Goal: Use online tool/utility: Utilize a website feature to perform a specific function

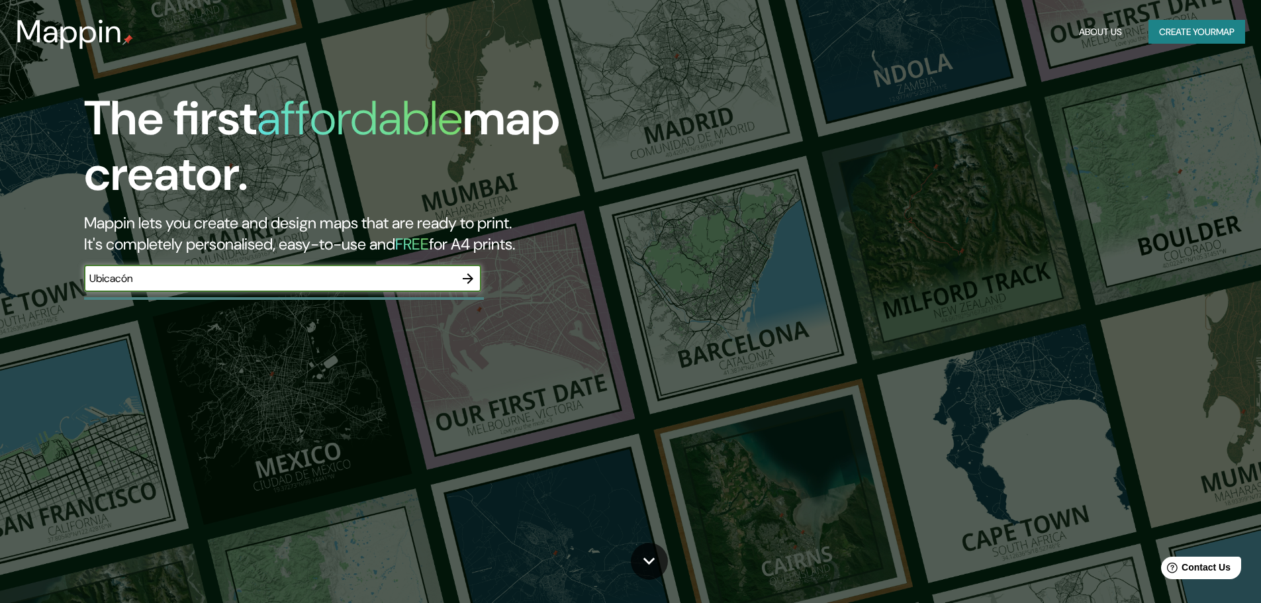
type input "Ubicacón"
click at [0, 256] on div "The first affordable map creator. Mappin lets you create and design maps that a…" at bounding box center [630, 301] width 1261 height 603
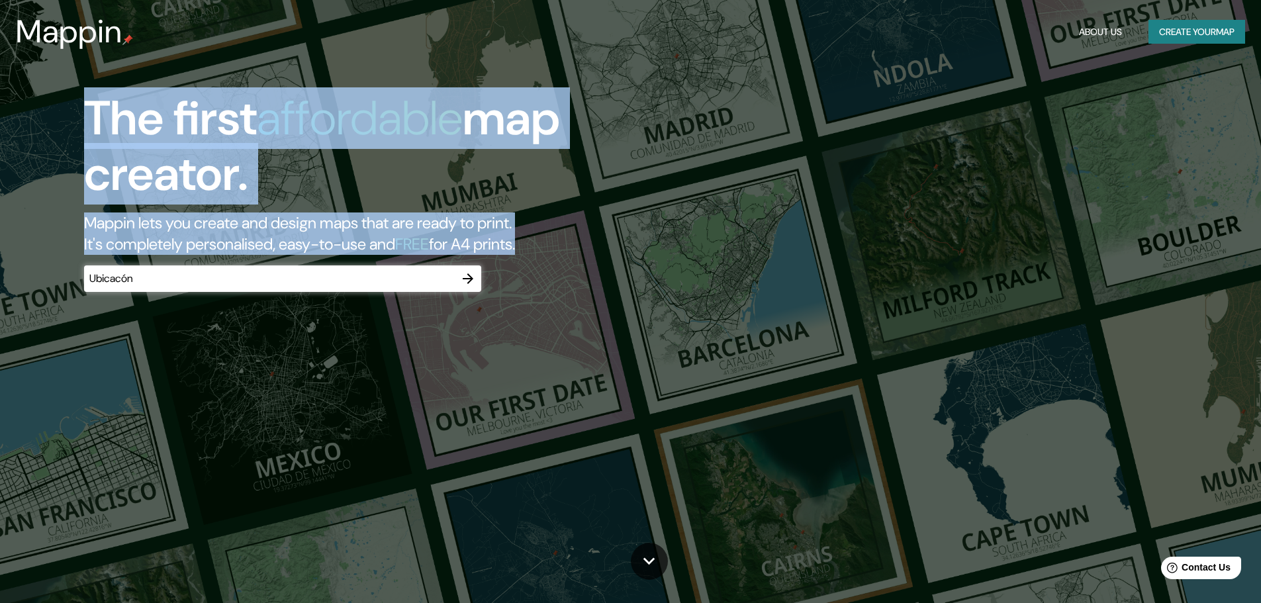
drag, startPoint x: 111, startPoint y: 279, endPoint x: 0, endPoint y: 272, distance: 111.5
click at [0, 272] on div "The first affordable map creator. Mappin lets you create and design maps that a…" at bounding box center [630, 301] width 1261 height 603
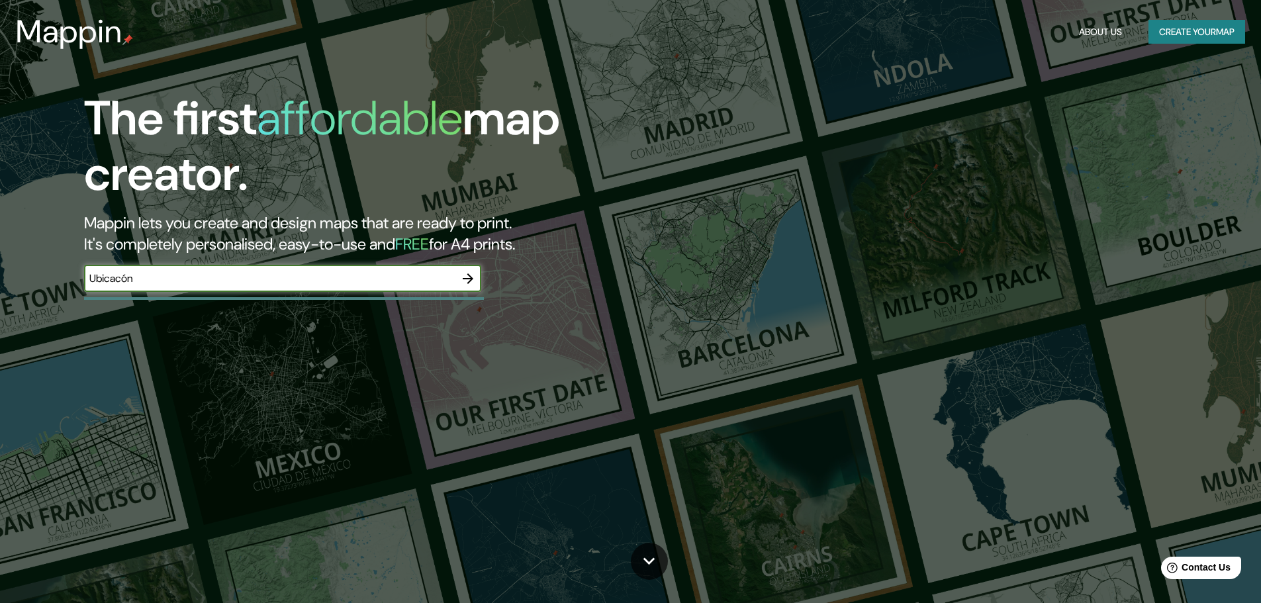
click at [203, 285] on input "Ubicacón" at bounding box center [269, 278] width 371 height 15
drag, startPoint x: 193, startPoint y: 285, endPoint x: 23, endPoint y: 277, distance: 171.0
click at [23, 277] on div "The first affordable map creator. Mappin lets you create and design maps that a…" at bounding box center [399, 198] width 757 height 215
click at [198, 279] on input "text" at bounding box center [269, 278] width 371 height 15
paste input "[URL][DOMAIN_NAME]"
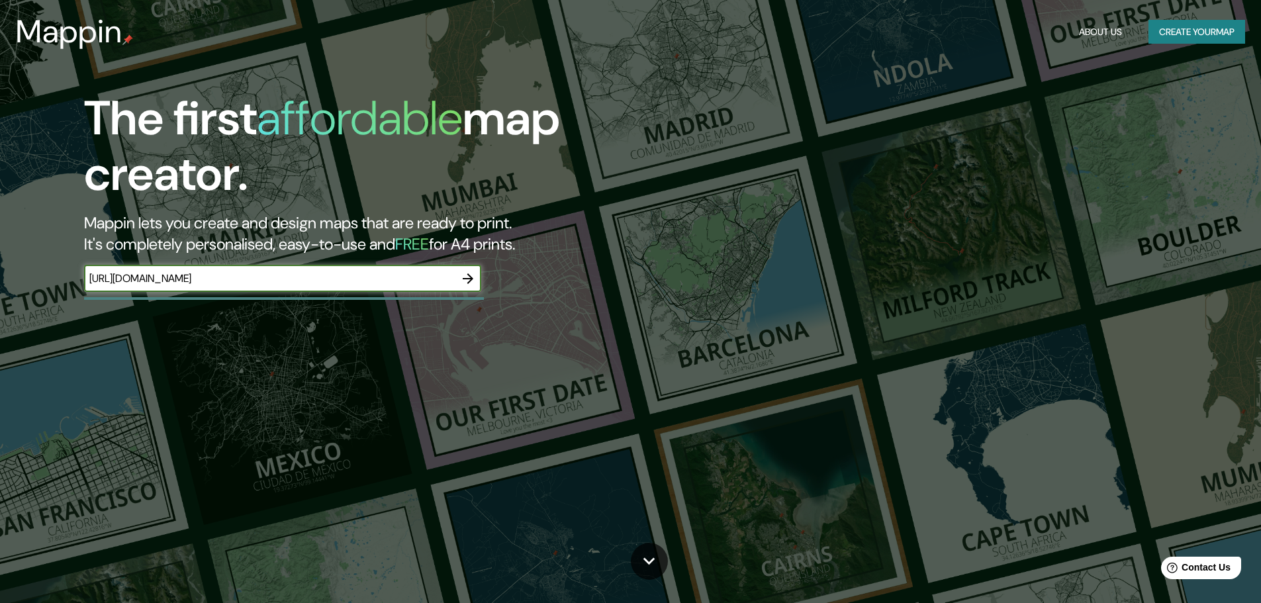
type input "[URL][DOMAIN_NAME]"
click at [467, 277] on icon "button" at bounding box center [468, 279] width 16 height 16
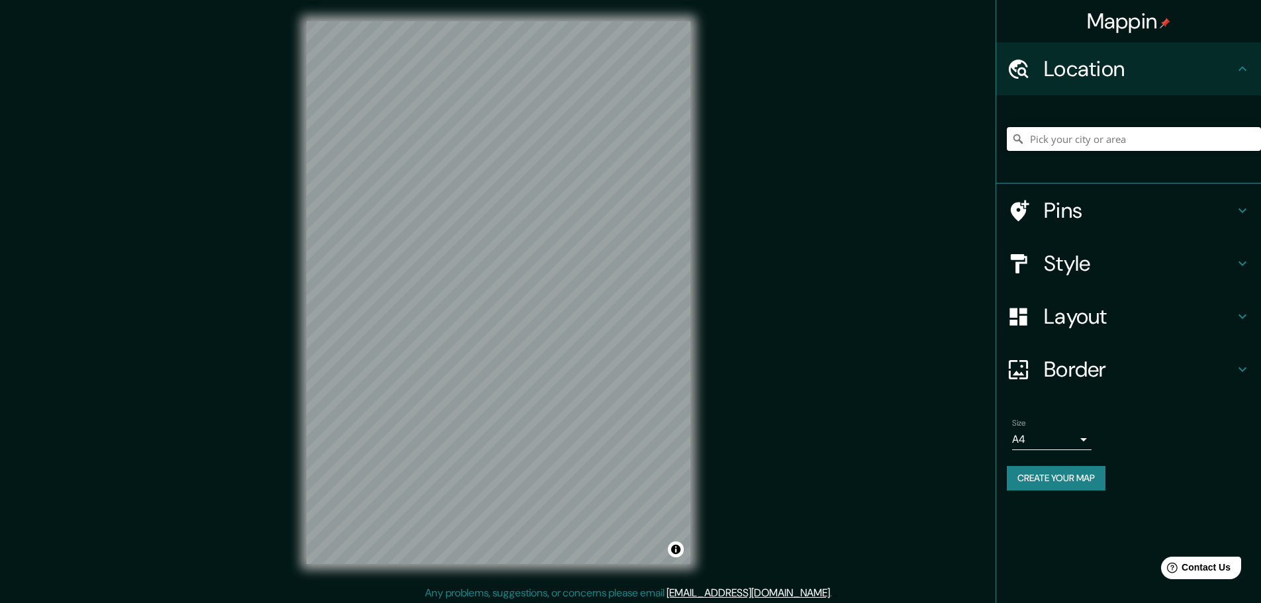
click at [1097, 146] on input "Pick your city or area" at bounding box center [1134, 139] width 254 height 24
paste input "[URL][DOMAIN_NAME]"
type input "[URL][DOMAIN_NAME]"
